Goal: Task Accomplishment & Management: Manage account settings

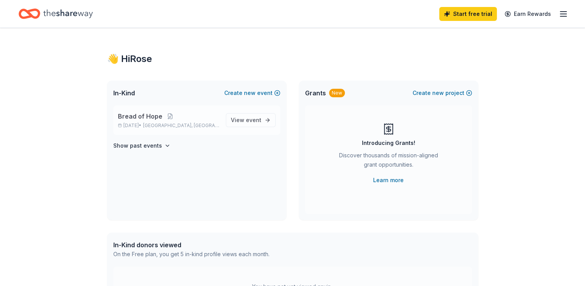
click at [157, 117] on span "Bread of Hope" at bounding box center [140, 115] width 44 height 9
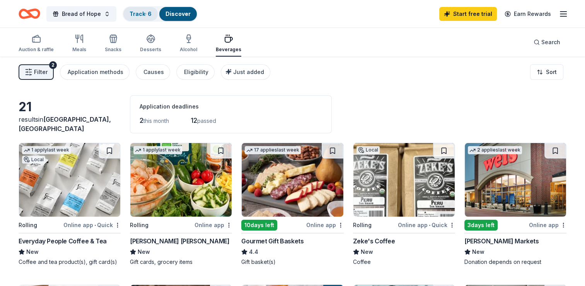
click at [133, 12] on link "Track · 6" at bounding box center [141, 13] width 22 height 7
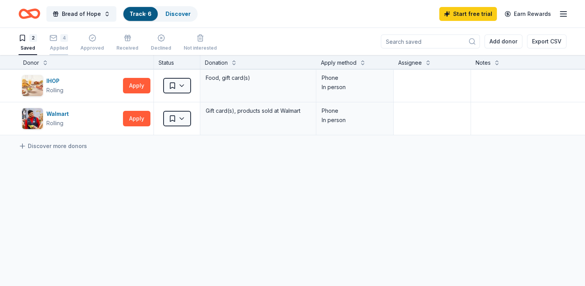
click at [62, 41] on div "4" at bounding box center [64, 38] width 8 height 8
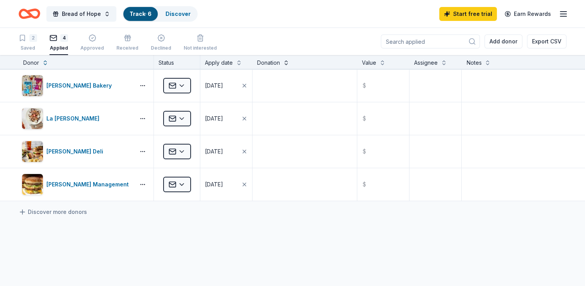
click at [286, 63] on button at bounding box center [286, 62] width 6 height 8
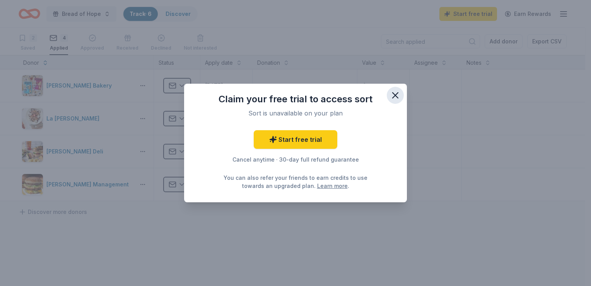
click at [396, 94] on icon "button" at bounding box center [395, 94] width 5 height 5
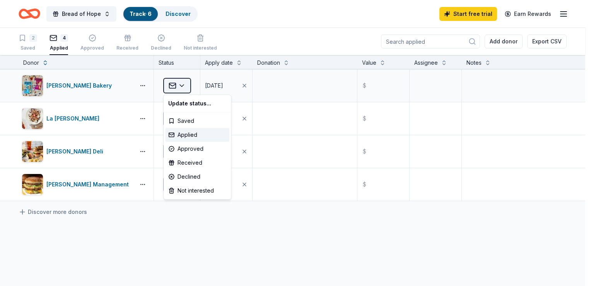
click at [183, 86] on html "Bread of Hope Track · 6 Discover Start free trial Earn Rewards 2 Saved 4 Applie…" at bounding box center [295, 143] width 591 height 286
click at [189, 175] on div "Declined" at bounding box center [197, 176] width 64 height 14
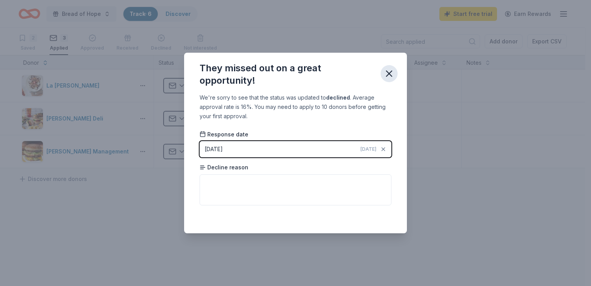
click at [387, 74] on icon "button" at bounding box center [389, 73] width 11 height 11
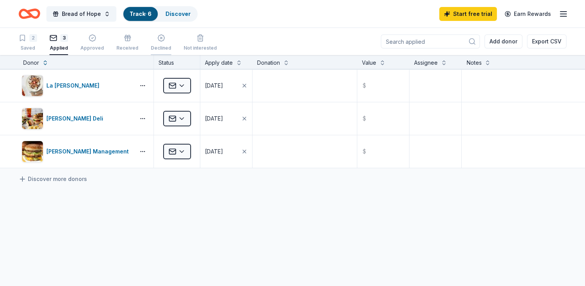
click at [158, 47] on div "Declined" at bounding box center [161, 48] width 21 height 6
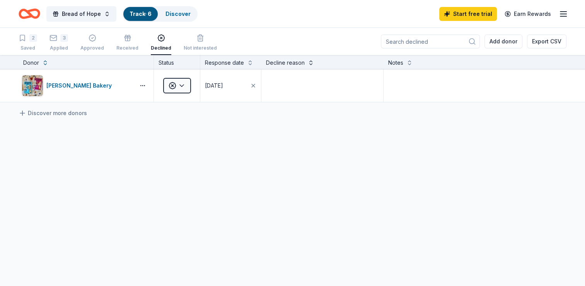
click at [310, 64] on button at bounding box center [311, 62] width 6 height 8
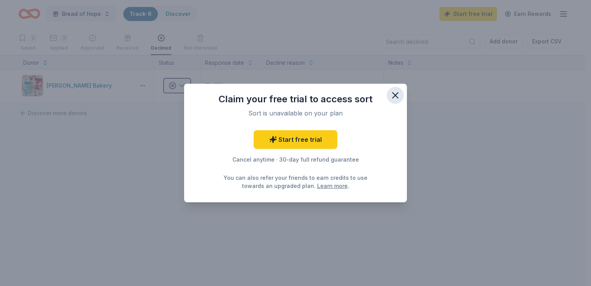
click at [398, 94] on icon "button" at bounding box center [395, 95] width 11 height 11
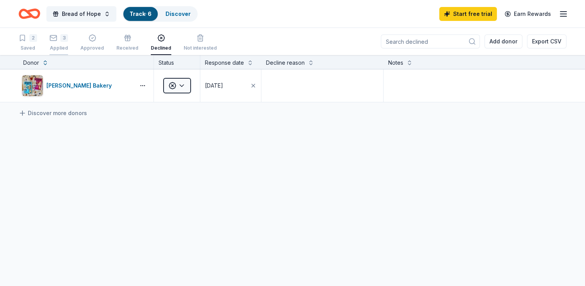
click at [61, 39] on div "3" at bounding box center [64, 38] width 8 height 8
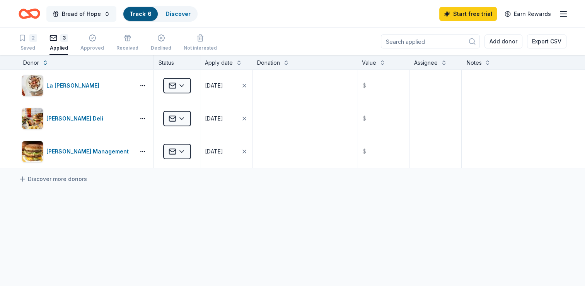
click at [89, 11] on span "Bread of Hope" at bounding box center [81, 13] width 39 height 9
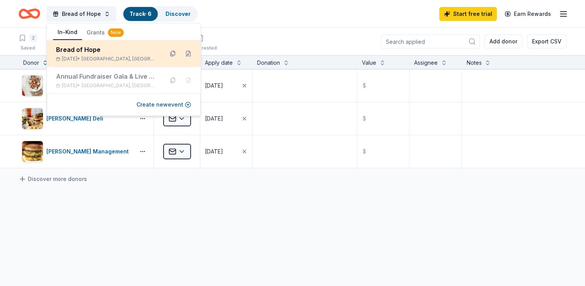
click at [86, 55] on div "Bread of Hope Oct 25, 2025 • Capitol Heights, MD" at bounding box center [106, 53] width 101 height 17
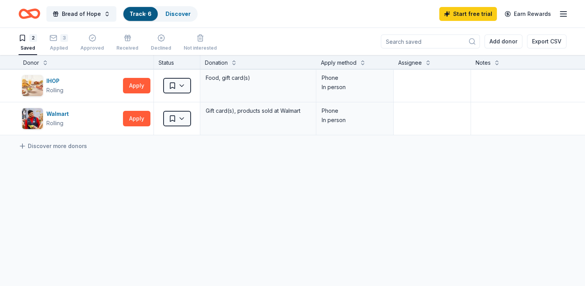
click at [31, 10] on icon "Home" at bounding box center [33, 14] width 12 height 8
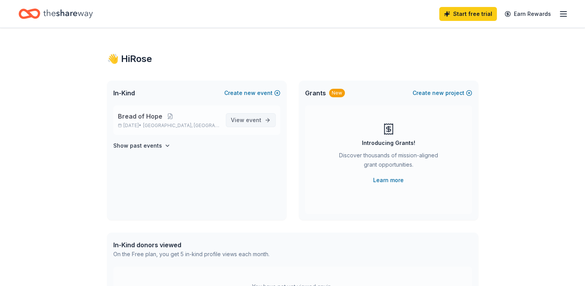
click at [258, 120] on span "event" at bounding box center [253, 119] width 15 height 7
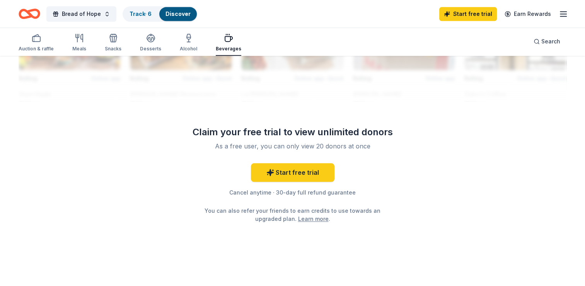
scroll to position [756, 0]
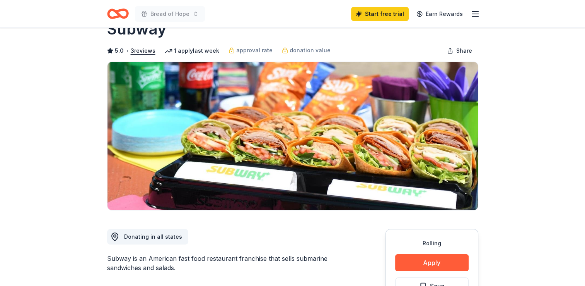
scroll to position [39, 0]
